Goal: Check status: Check status

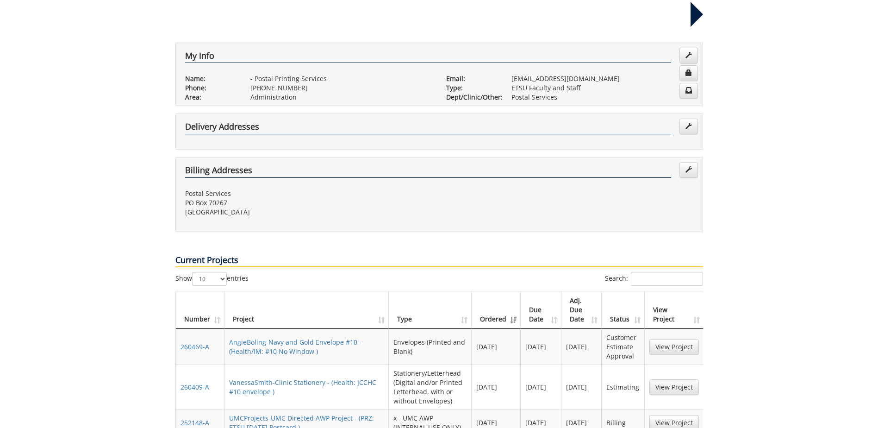
scroll to position [185, 0]
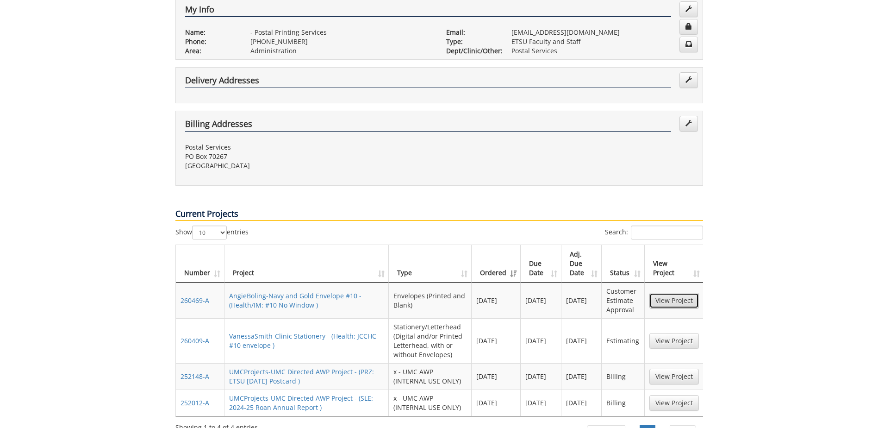
click at [670, 293] on link "View Project" at bounding box center [675, 301] width 50 height 16
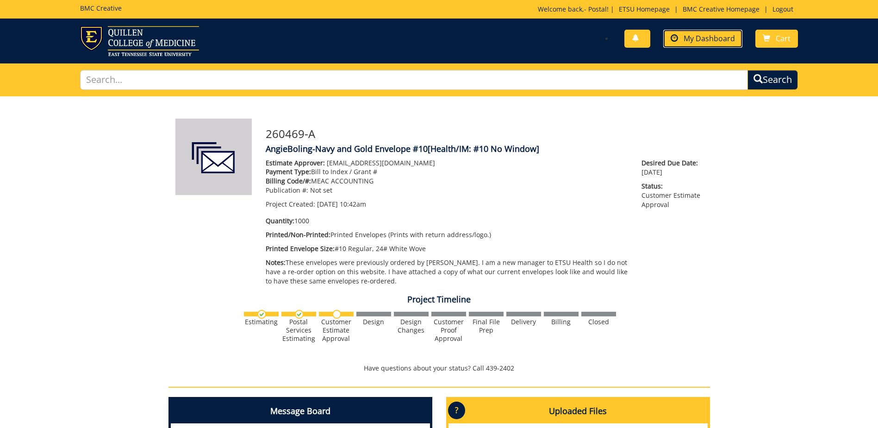
click at [704, 40] on span "My Dashboard" at bounding box center [709, 38] width 51 height 10
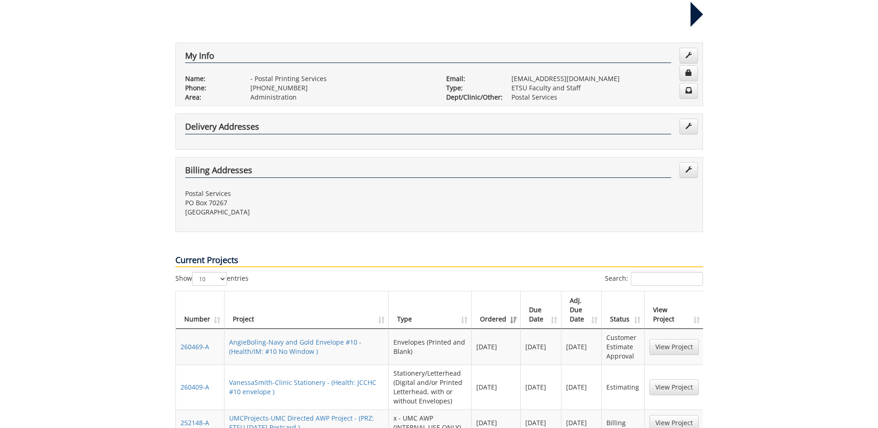
scroll to position [185, 0]
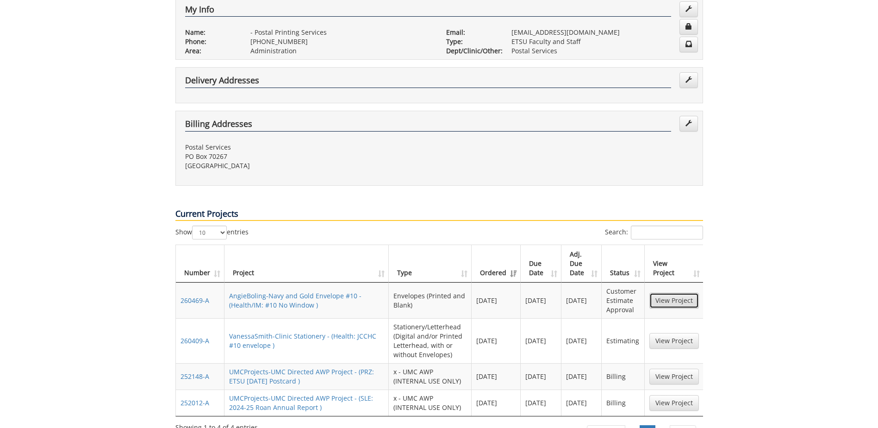
click at [671, 293] on link "View Project" at bounding box center [675, 301] width 50 height 16
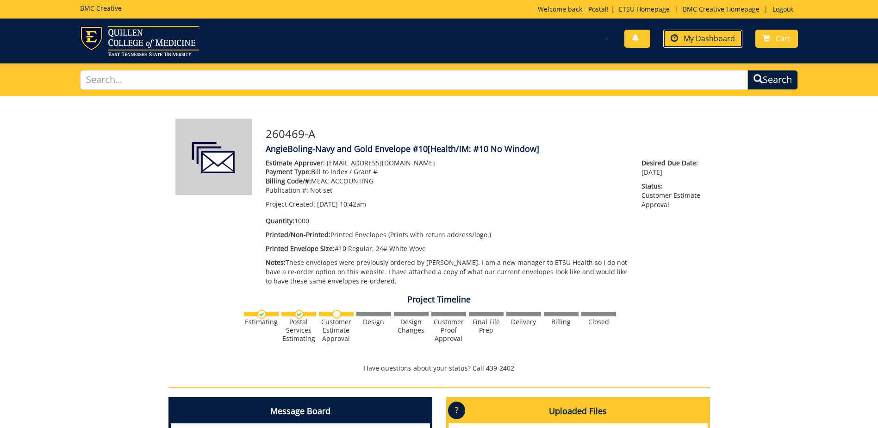
click at [714, 37] on span "My Dashboard" at bounding box center [709, 38] width 51 height 10
